Goal: Contribute content

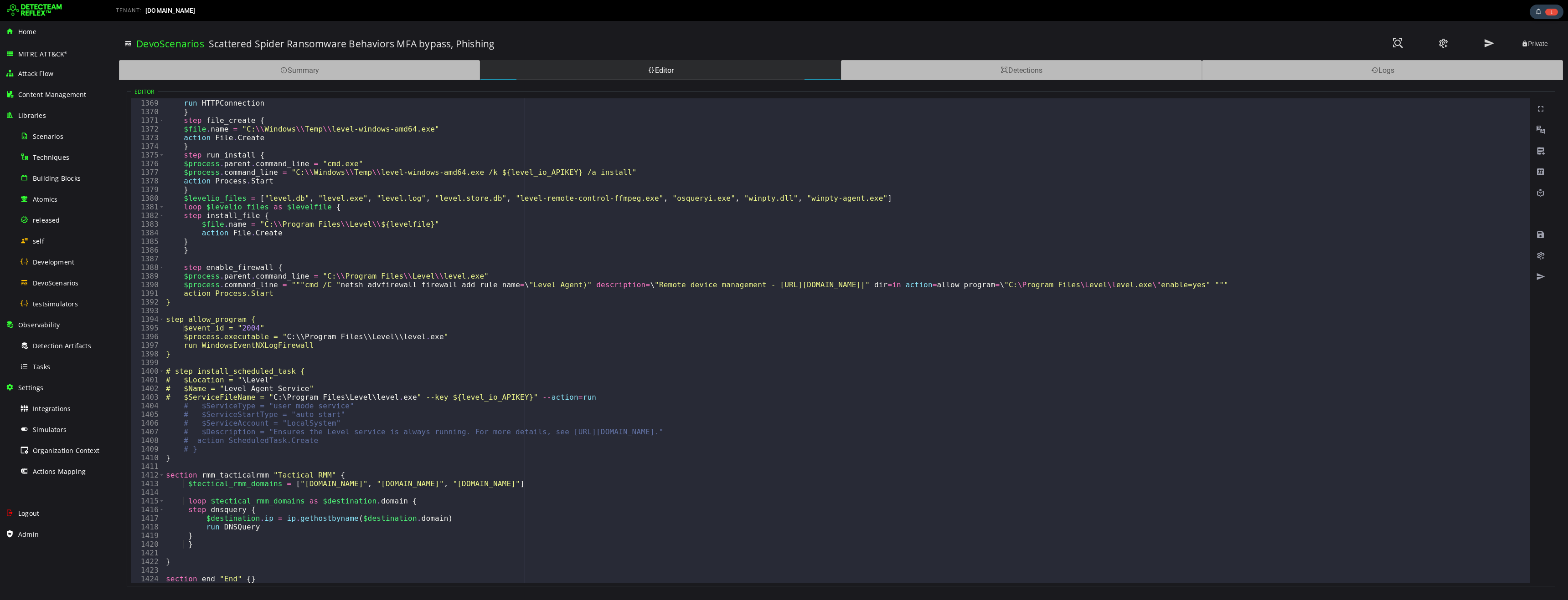
scroll to position [11836, 0]
click at [28, 515] on span "Logout" at bounding box center [29, 513] width 21 height 8
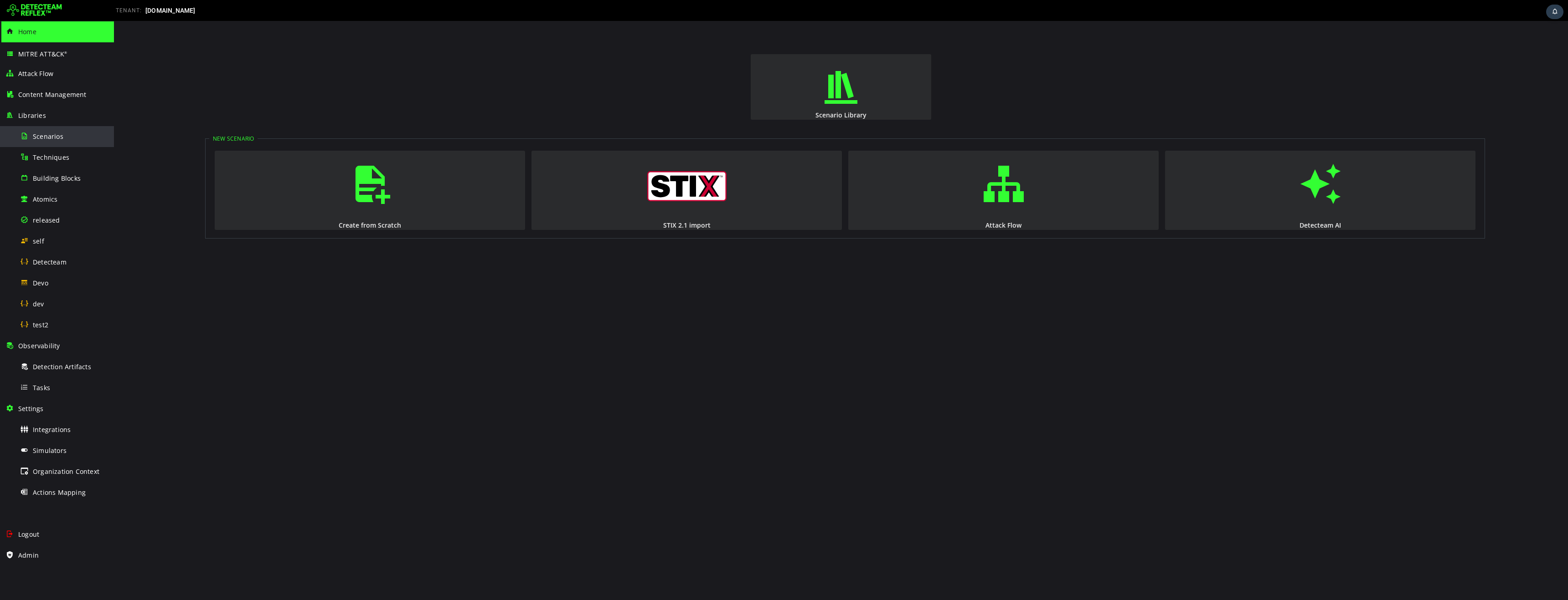
click at [48, 137] on span "Scenarios" at bounding box center [48, 136] width 30 height 8
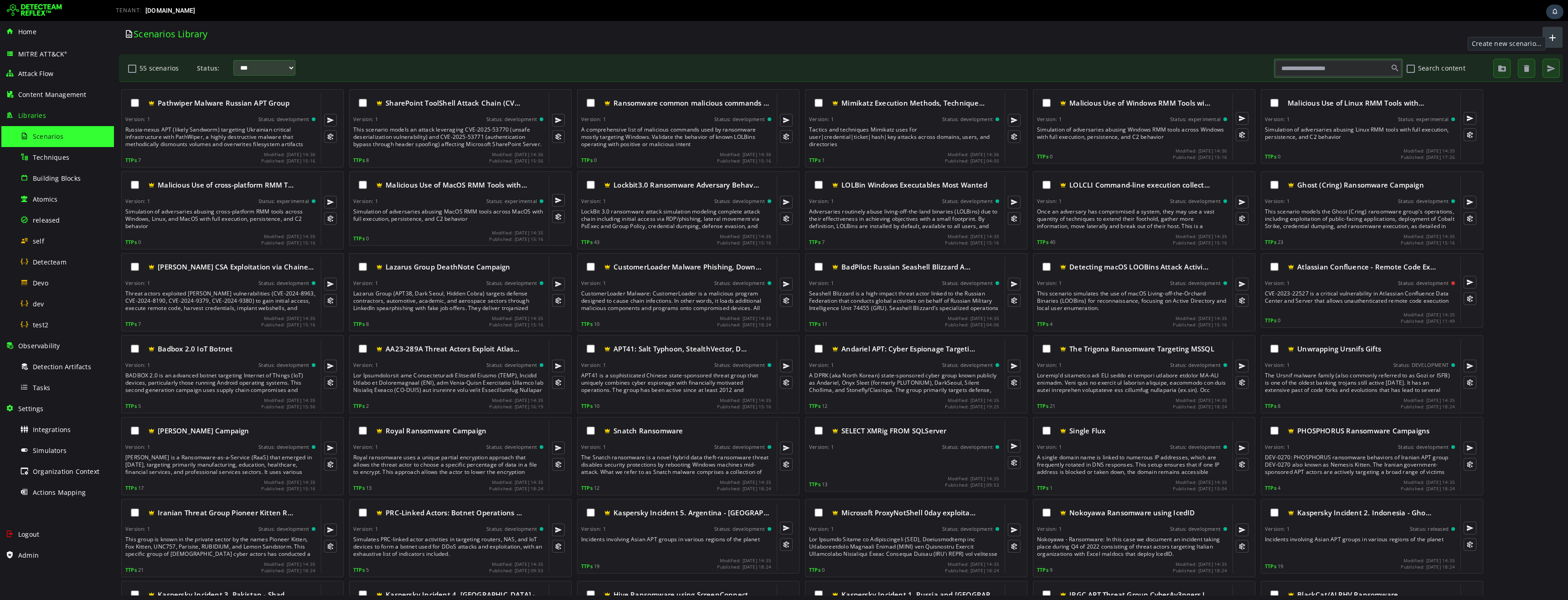
click at [1552, 36] on span "button" at bounding box center [1552, 38] width 11 height 15
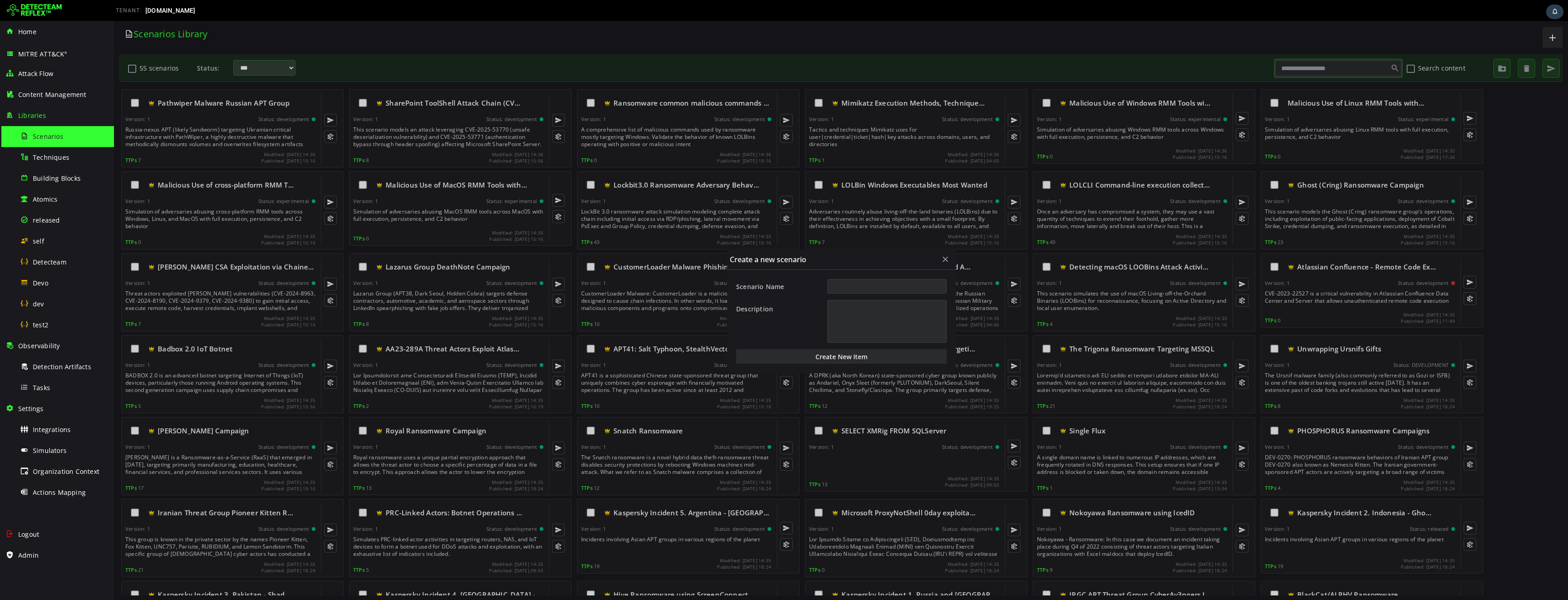
click at [854, 286] on input "Scenario Name" at bounding box center [886, 286] width 119 height 14
type input "***"
click at [847, 362] on button "Create New Item" at bounding box center [841, 356] width 211 height 14
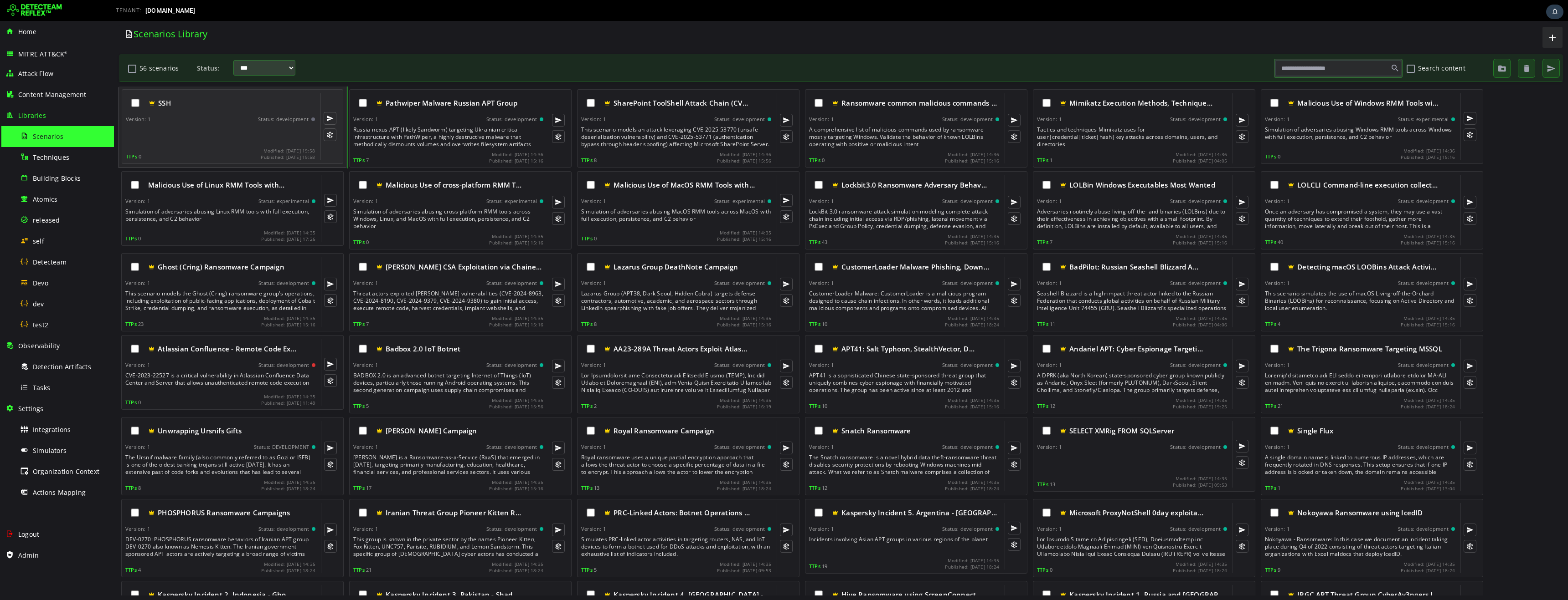
click at [212, 132] on div at bounding box center [222, 135] width 191 height 19
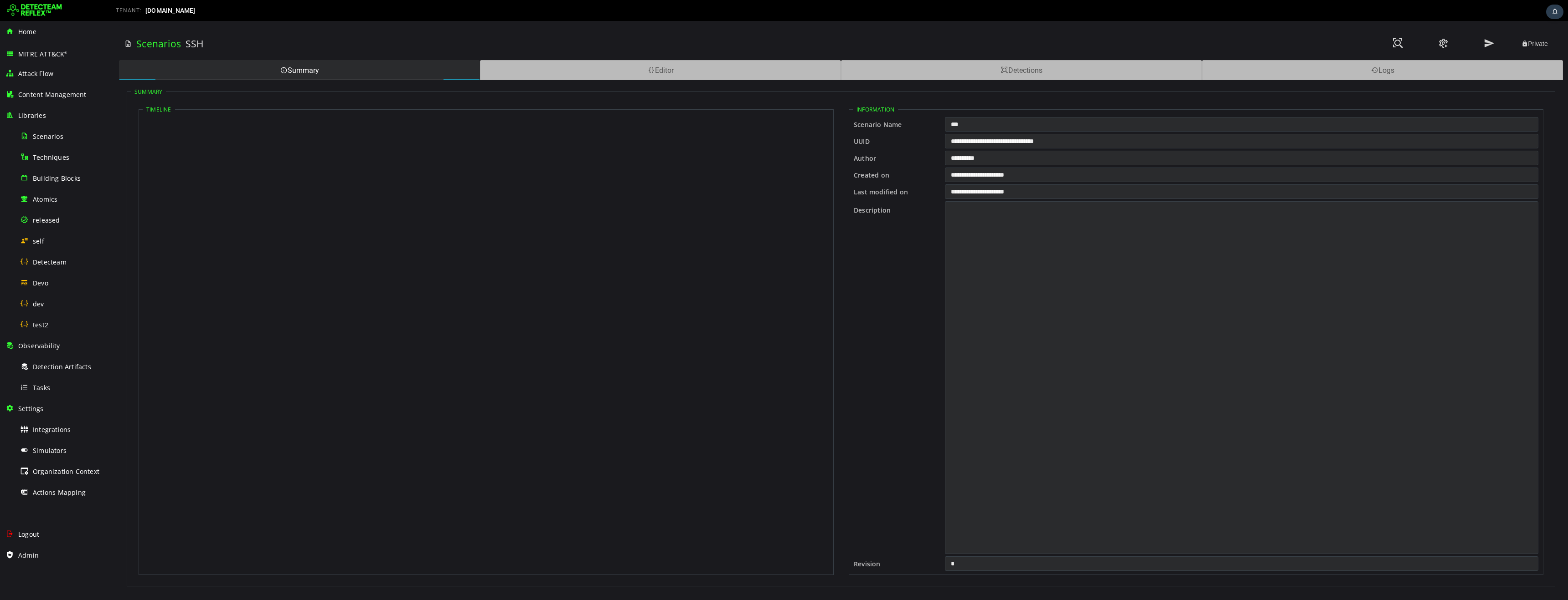
click at [153, 44] on h3 "Scenarios" at bounding box center [158, 43] width 45 height 13
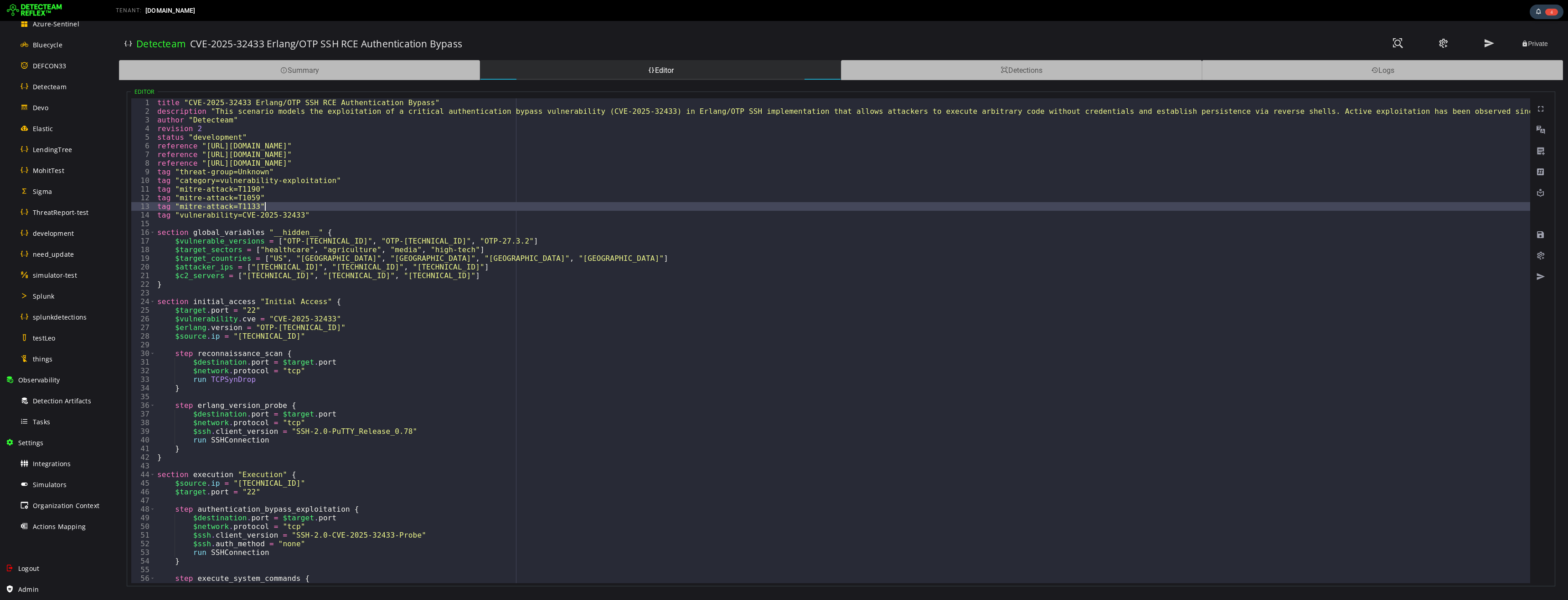
click at [485, 209] on div "title "CVE-2025-32433 Erlang/OTP SSH RCE Authentication Bypass" description "Th…" at bounding box center [1248, 349] width 2185 height 502
type textarea "* *"
